Goal: Find specific fact

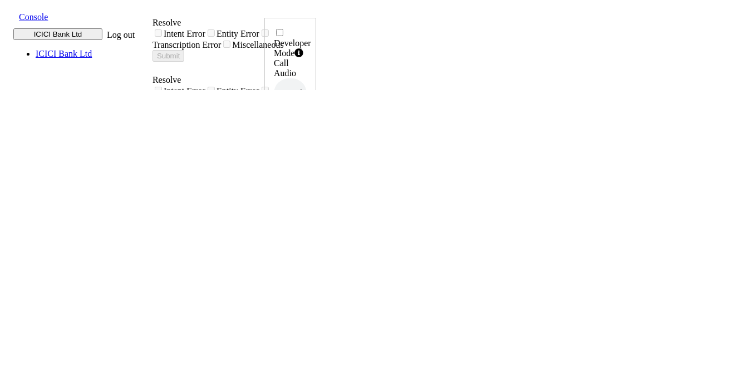
click at [307, 264] on h6 "8572969226" at bounding box center [290, 267] width 33 height 7
copy h6 "8572969226"
drag, startPoint x: 192, startPoint y: 129, endPoint x: 344, endPoint y: 135, distance: 152.6
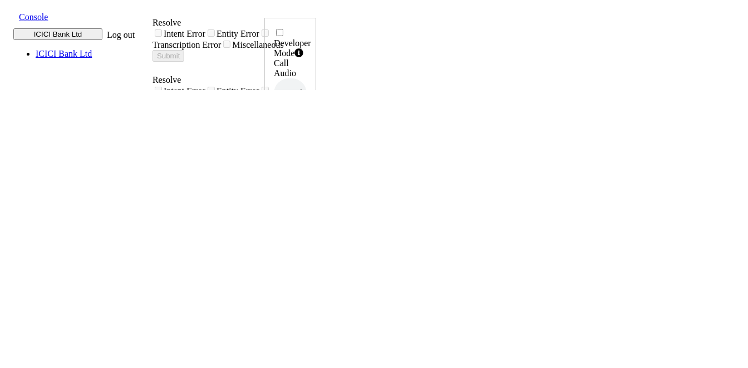
copy div "मुझे कस् टमर केयर से बात करने"
drag, startPoint x: 285, startPoint y: 135, endPoint x: 285, endPoint y: 127, distance: 7.8
drag, startPoint x: 192, startPoint y: 253, endPoint x: 489, endPoint y: 257, distance: 297.2
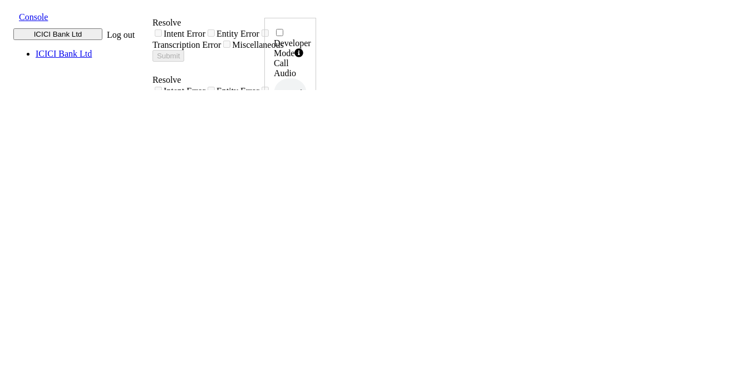
copy div "मुझे अपने मंथली [PERSON_NAME] के बारे में थोड़ा जानकारियां लेने"
